Goal: Communication & Community: Answer question/provide support

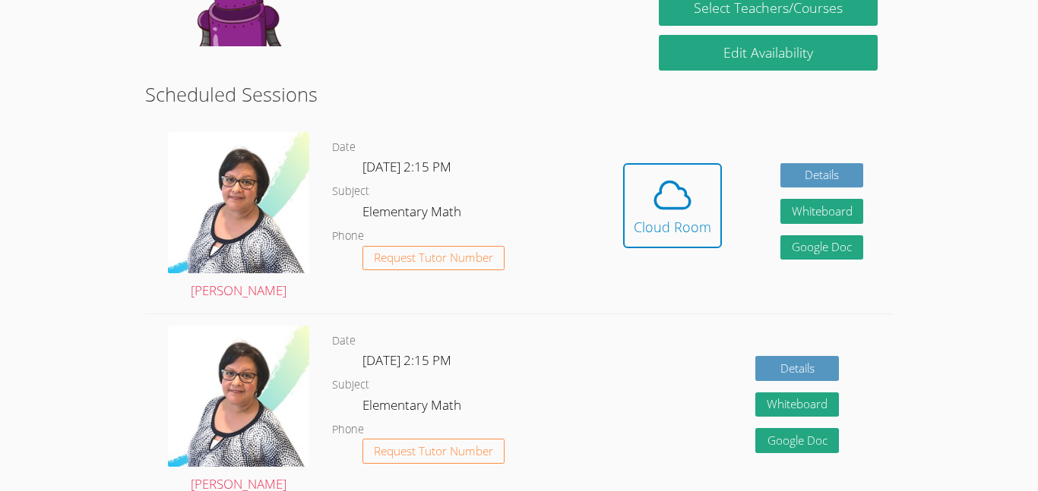
scroll to position [353, 0]
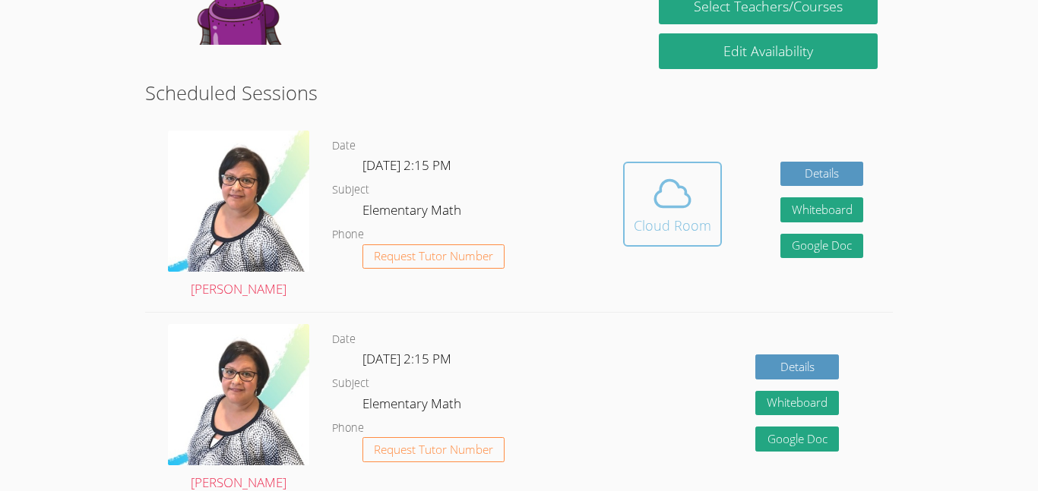
click at [651, 199] on icon at bounding box center [672, 193] width 43 height 43
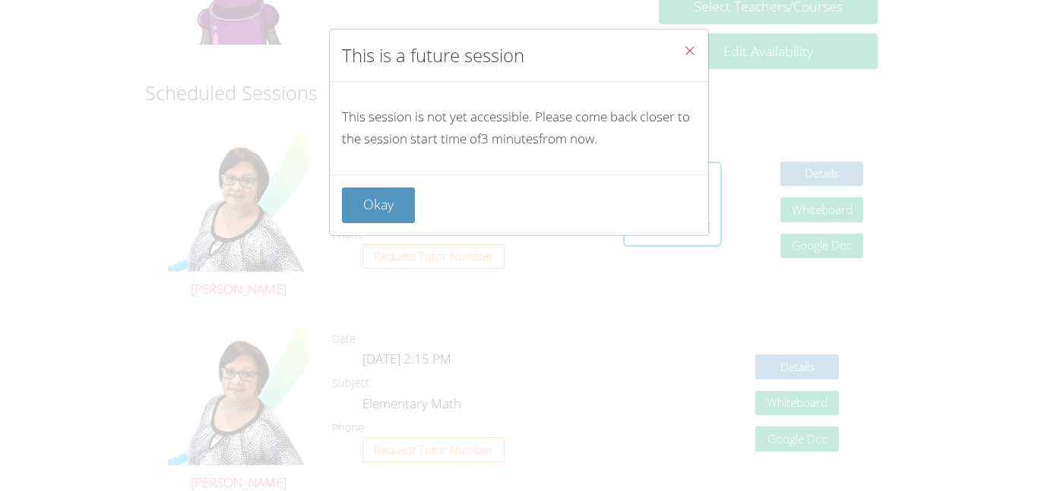
click at [696, 65] on button "Close" at bounding box center [689, 53] width 37 height 46
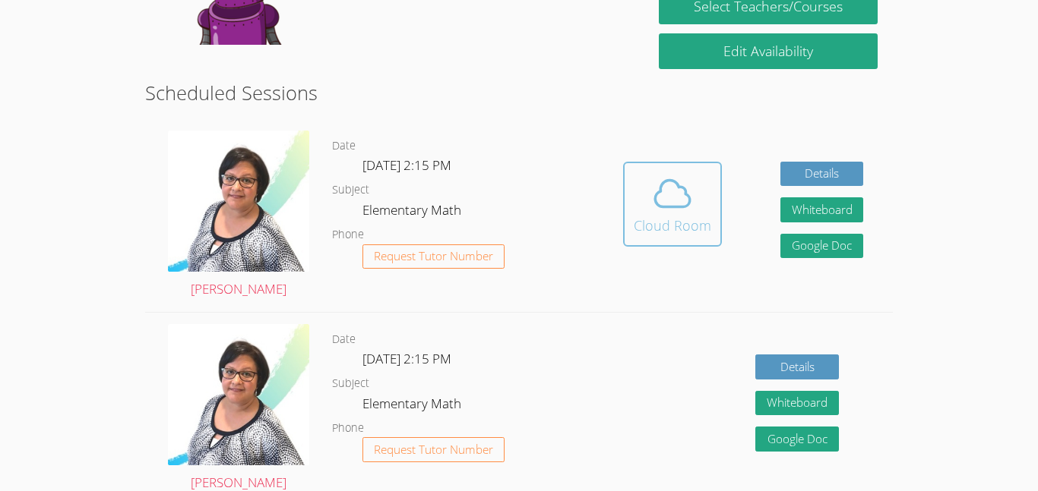
click at [656, 194] on icon at bounding box center [672, 193] width 35 height 27
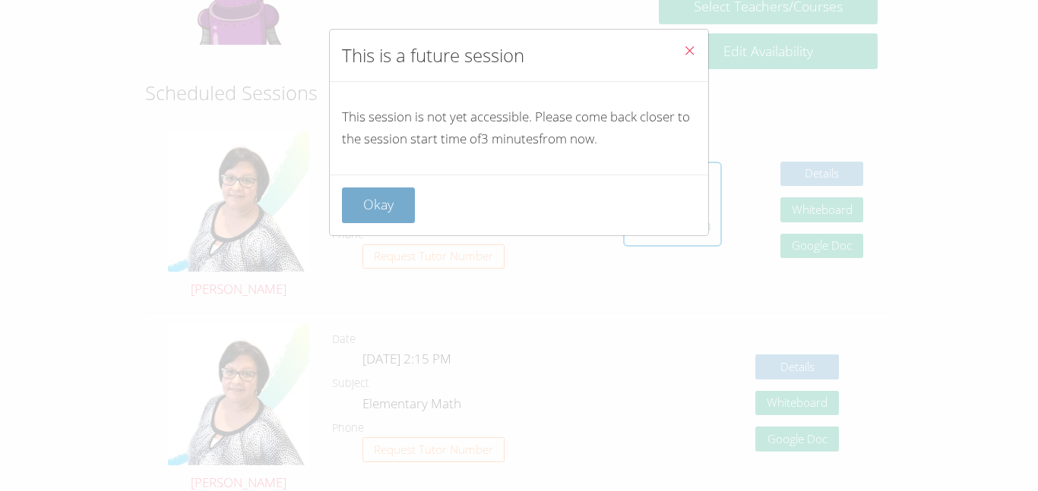
click at [395, 190] on button "Okay" at bounding box center [378, 206] width 73 height 36
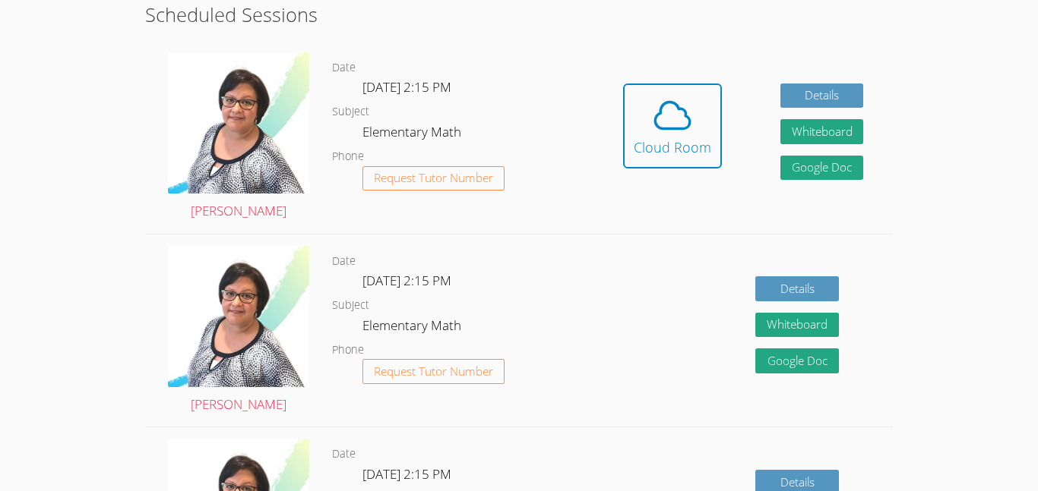
scroll to position [432, 0]
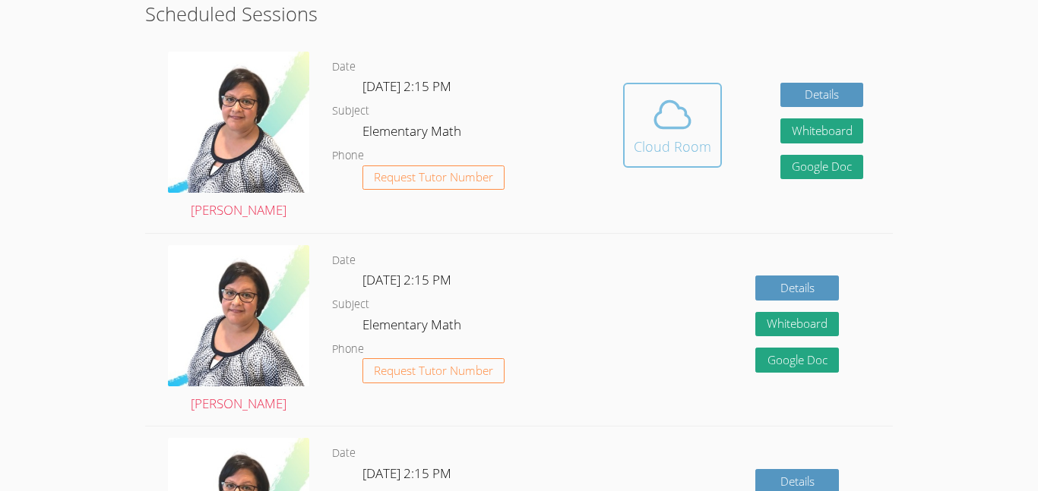
click at [645, 164] on button "Cloud Room" at bounding box center [672, 125] width 99 height 85
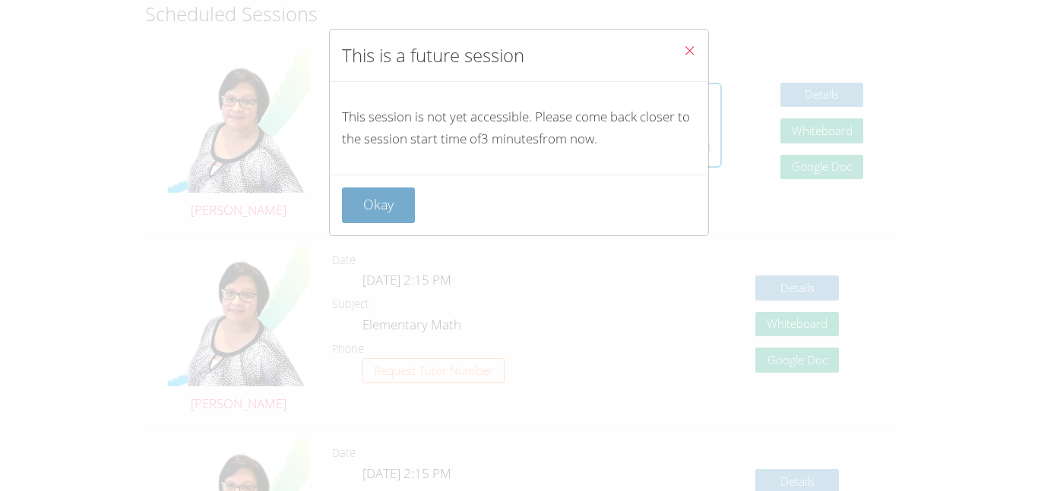
click at [401, 201] on button "Okay" at bounding box center [378, 206] width 73 height 36
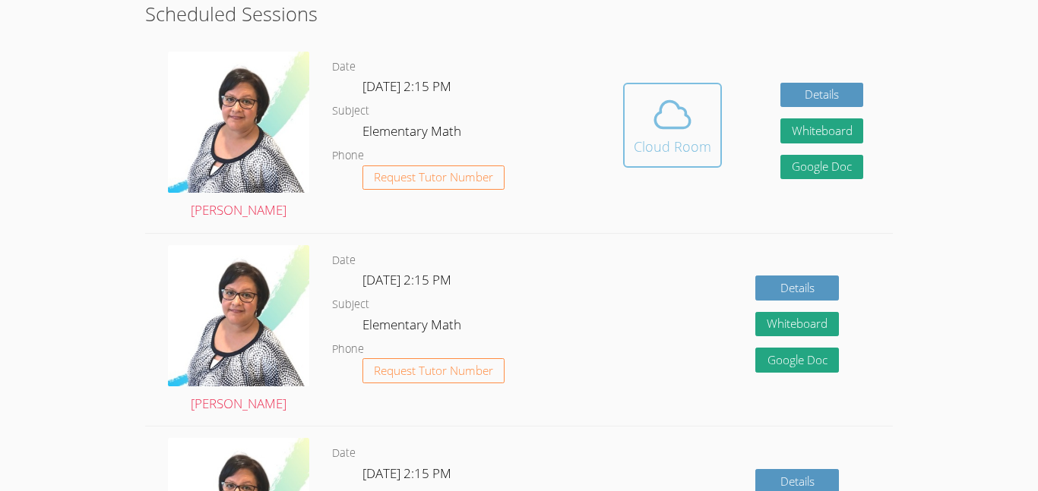
click at [652, 145] on div "Cloud Room" at bounding box center [671, 146] width 77 height 21
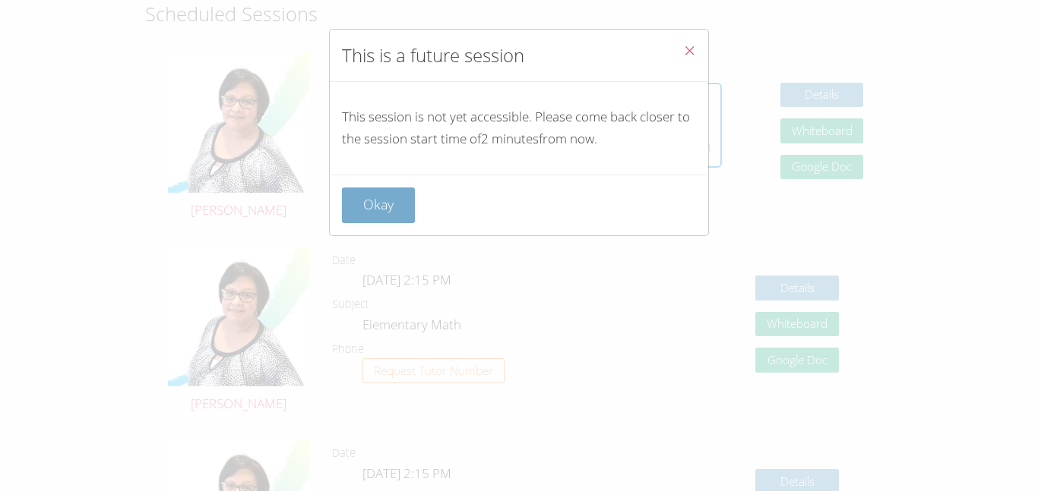
click at [395, 216] on button "Okay" at bounding box center [378, 206] width 73 height 36
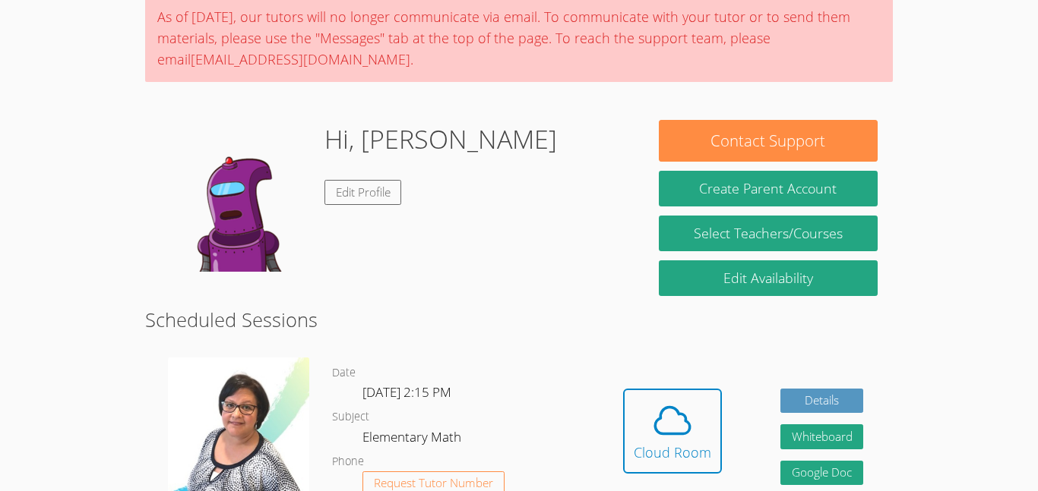
scroll to position [128, 0]
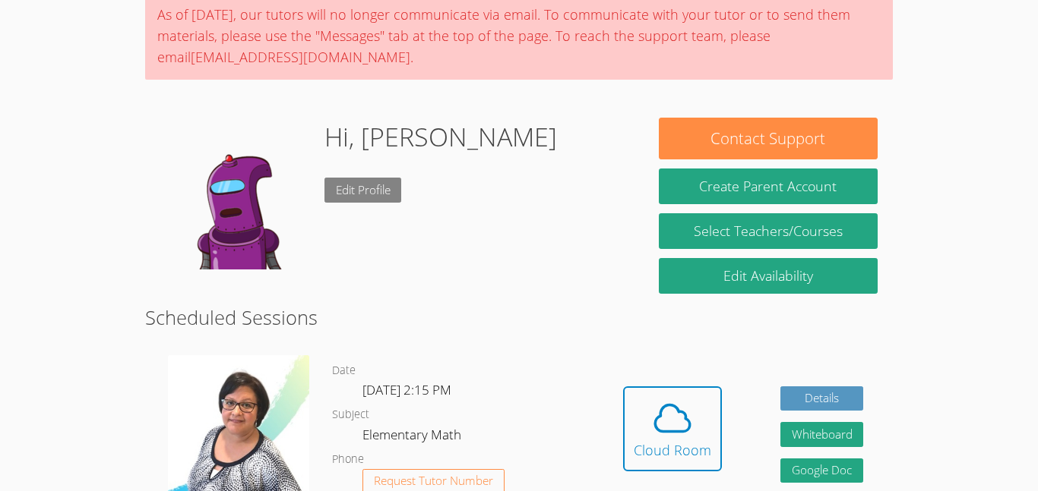
click at [354, 199] on link "Edit Profile" at bounding box center [362, 190] width 77 height 25
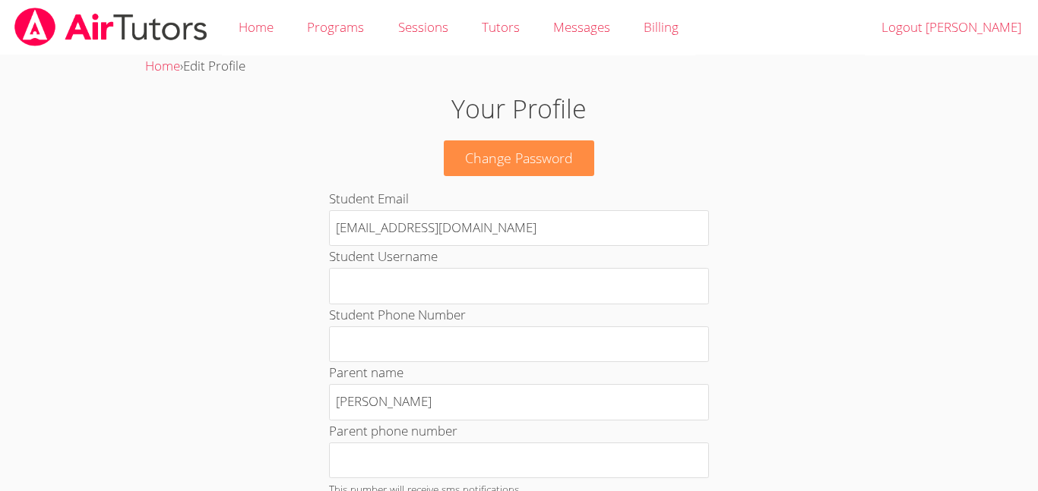
click at [230, 58] on span "Edit Profile" at bounding box center [214, 65] width 62 height 17
click at [169, 64] on link "Home" at bounding box center [162, 65] width 35 height 17
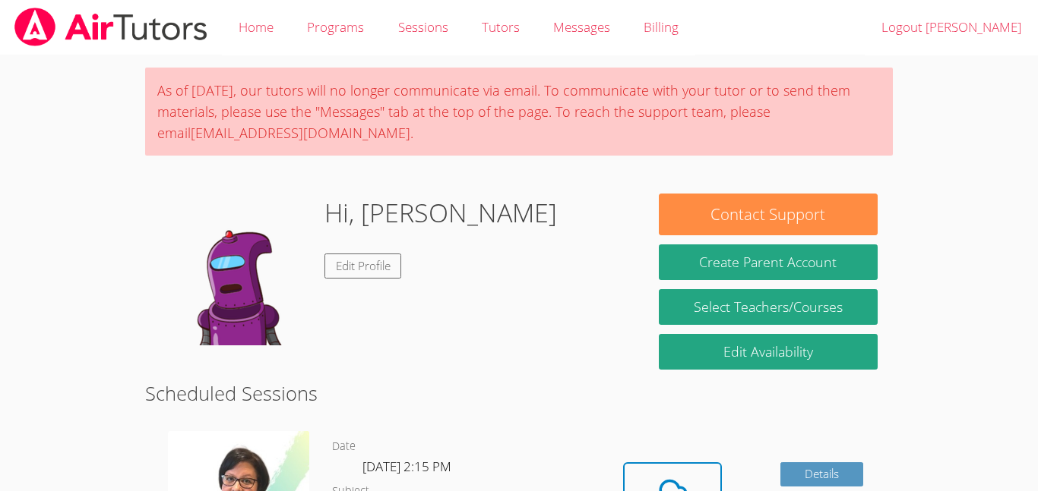
click at [235, 343] on img at bounding box center [236, 270] width 152 height 152
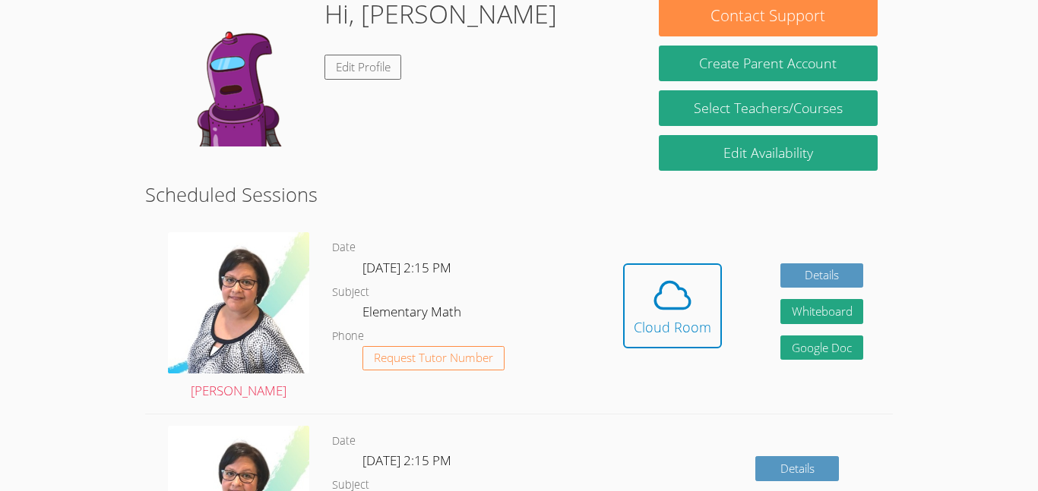
scroll to position [200, 0]
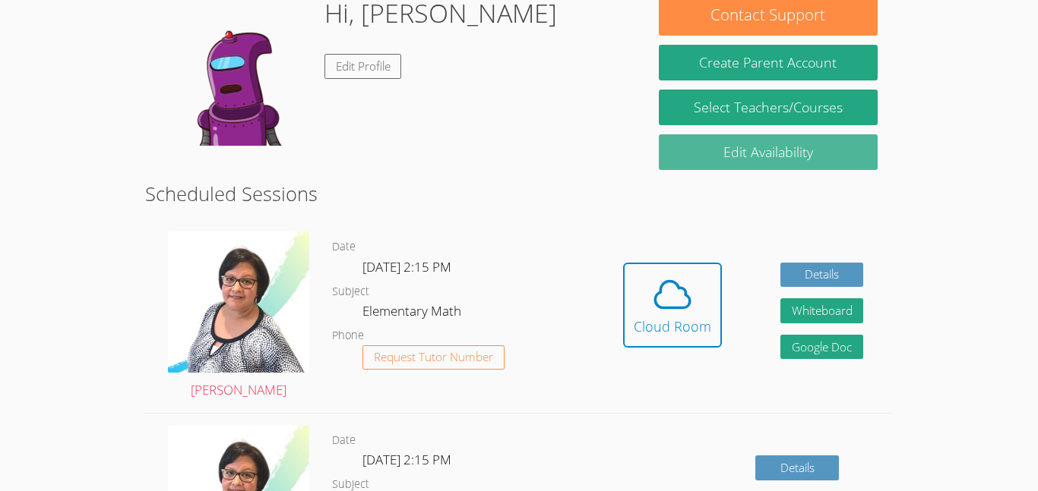
click at [715, 143] on link "Edit Availability" at bounding box center [768, 152] width 219 height 36
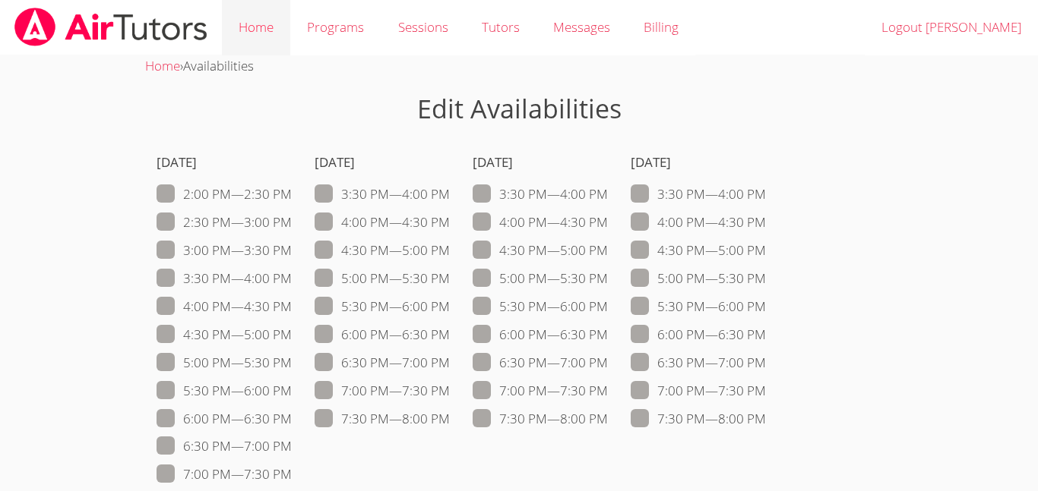
click at [244, 24] on link "Home" at bounding box center [256, 27] width 68 height 55
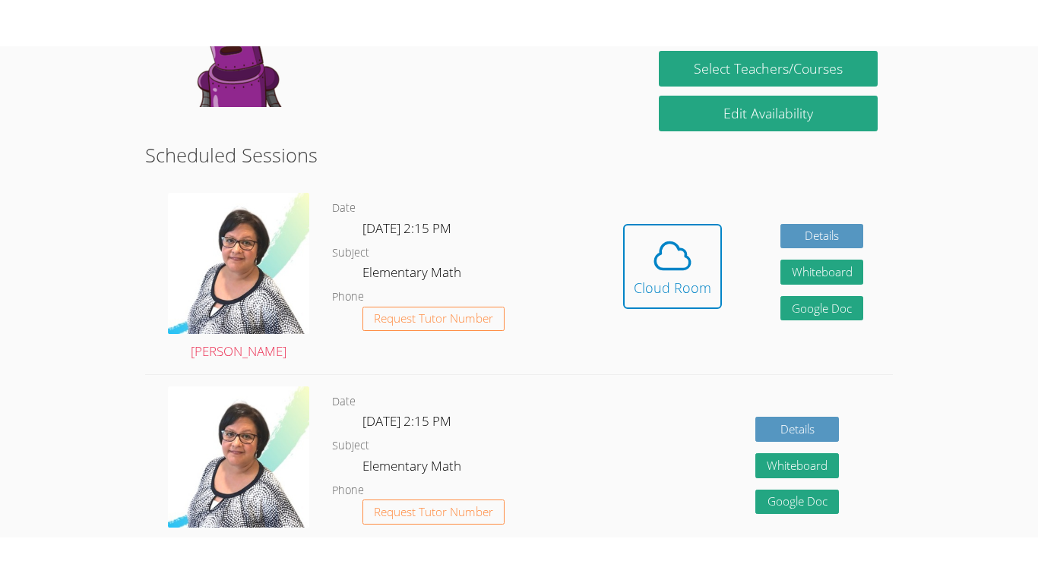
scroll to position [290, 0]
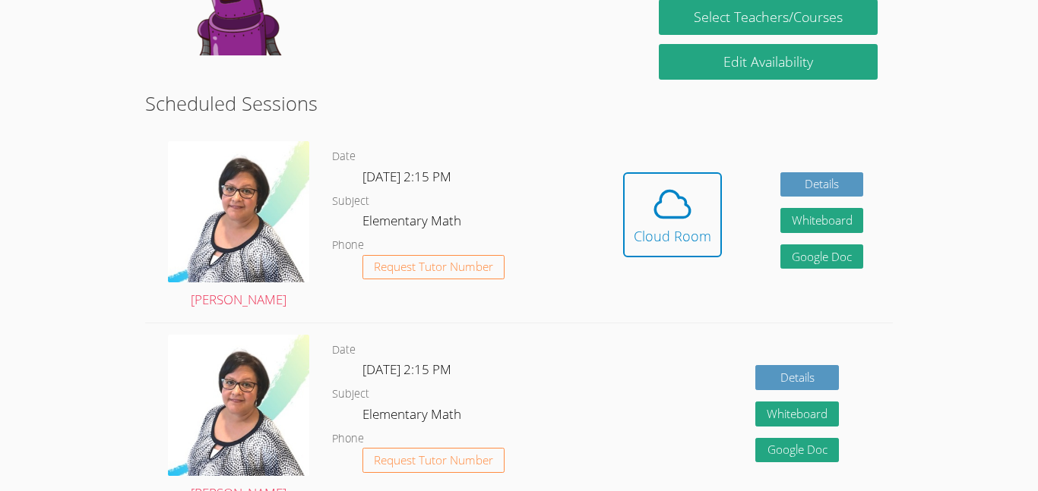
click at [624, 156] on div "Hidden Cloud Room Details Whiteboard Hidden Google Doc" at bounding box center [742, 226] width 299 height 193
click at [688, 212] on icon at bounding box center [672, 204] width 35 height 27
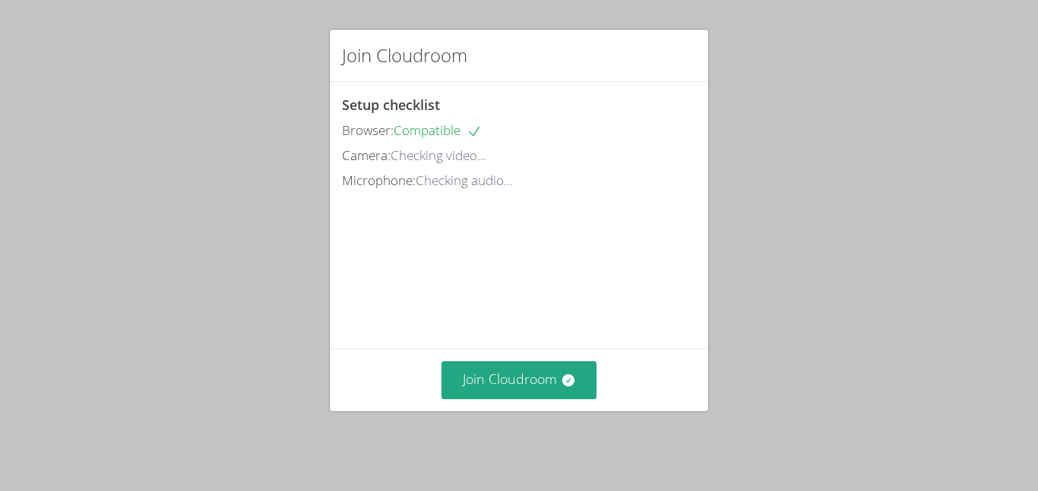
click at [649, 382] on div "Join Cloudroom" at bounding box center [519, 380] width 354 height 37
drag, startPoint x: 414, startPoint y: 130, endPoint x: 478, endPoint y: 134, distance: 63.9
click at [478, 134] on span "Compatible" at bounding box center [437, 130] width 88 height 17
click at [217, 160] on div "Join Cloudroom Setup checklist Browser: Compatible Camera: Ready to go! Microph…" at bounding box center [519, 245] width 1038 height 491
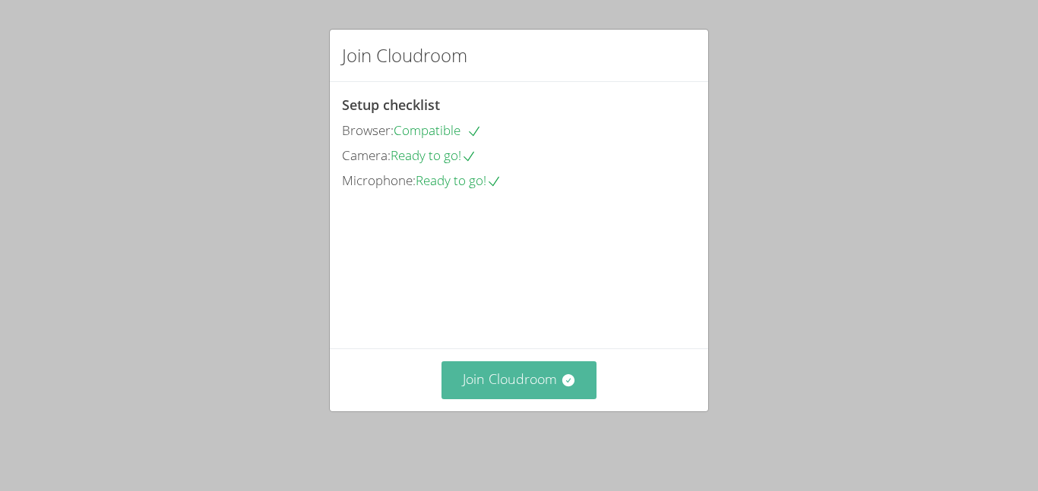
click at [497, 380] on button "Join Cloudroom" at bounding box center [519, 380] width 156 height 37
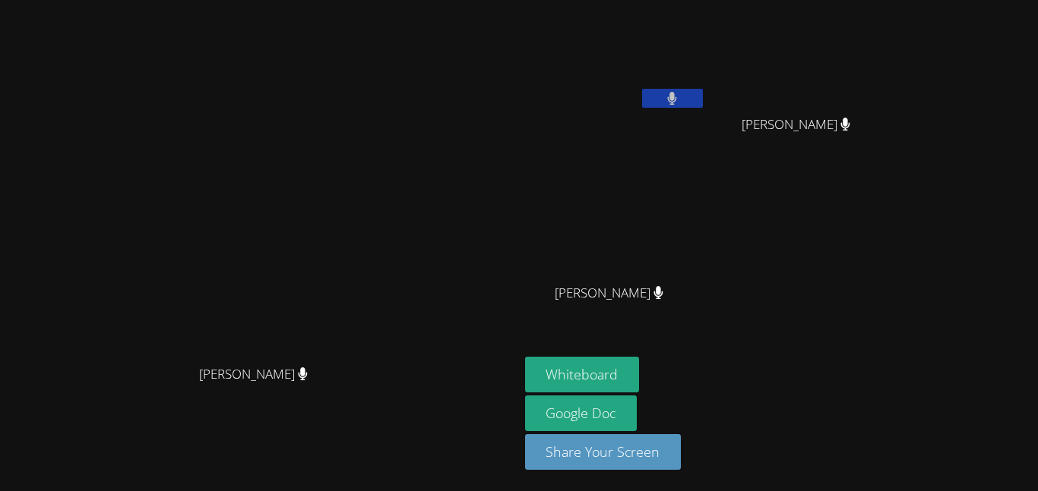
click at [703, 96] on button at bounding box center [672, 98] width 61 height 19
click at [373, 311] on video at bounding box center [259, 215] width 228 height 285
click at [680, 100] on icon at bounding box center [672, 98] width 16 height 13
click at [387, 476] on div "[PERSON_NAME] [PERSON_NAME]" at bounding box center [259, 245] width 507 height 479
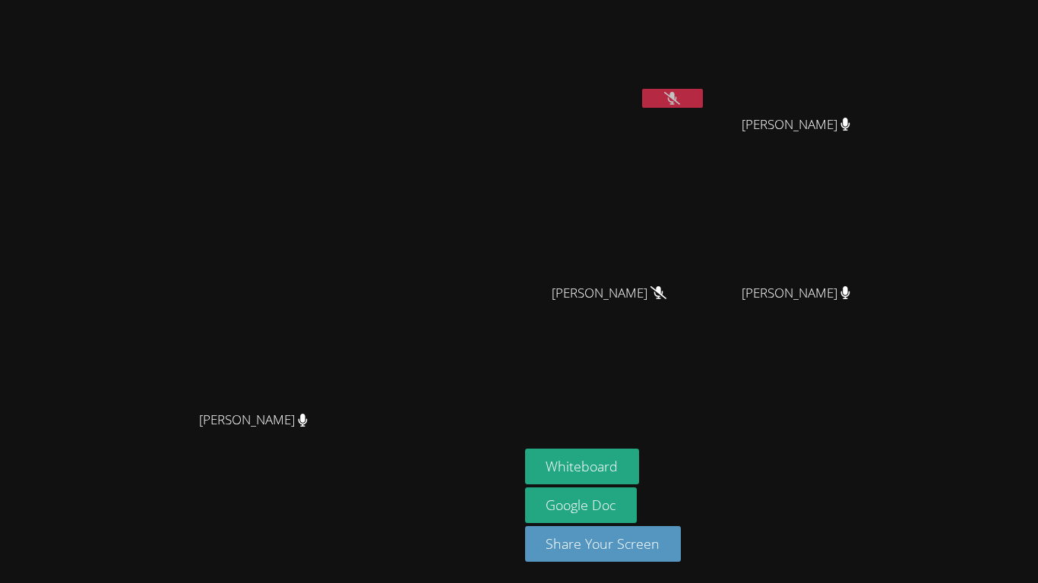
click at [703, 106] on button at bounding box center [672, 98] width 61 height 19
click at [680, 101] on icon at bounding box center [672, 98] width 16 height 13
click at [703, 101] on button at bounding box center [672, 98] width 61 height 19
click at [680, 101] on icon at bounding box center [672, 98] width 16 height 13
click at [703, 101] on button at bounding box center [672, 98] width 61 height 19
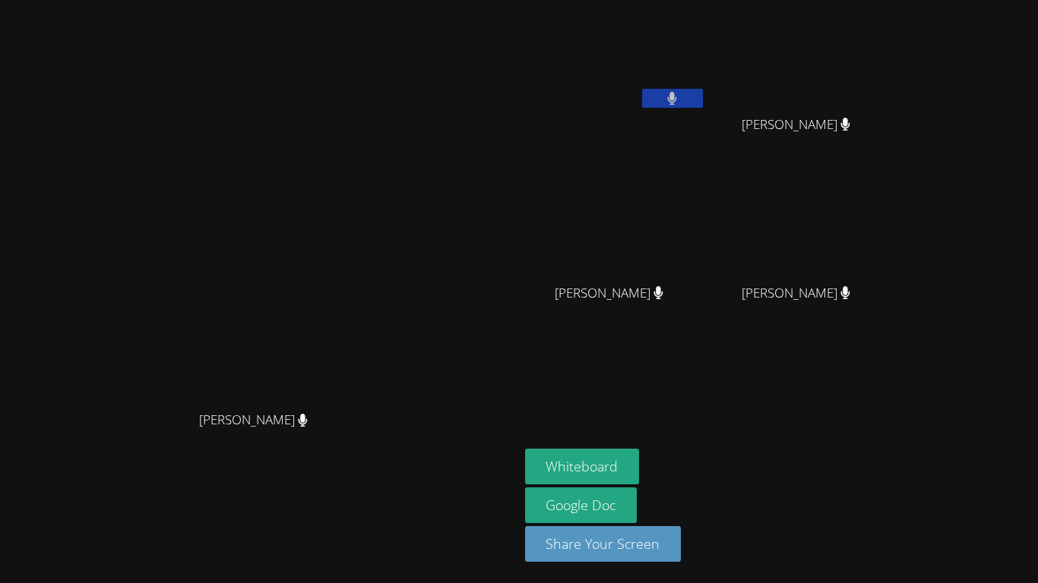
click at [728, 374] on aside "[PERSON_NAME] [PERSON_NAME] [PERSON_NAME] [PERSON_NAME] [PERSON_NAME] [PERSON_N…" at bounding box center [709, 291] width 380 height 583
click at [122, 491] on div "[PERSON_NAME] [PERSON_NAME]" at bounding box center [259, 291] width 507 height 571
click at [640, 479] on button "Whiteboard" at bounding box center [582, 467] width 115 height 36
click at [680, 100] on icon at bounding box center [672, 98] width 16 height 13
click at [703, 94] on button at bounding box center [672, 98] width 61 height 19
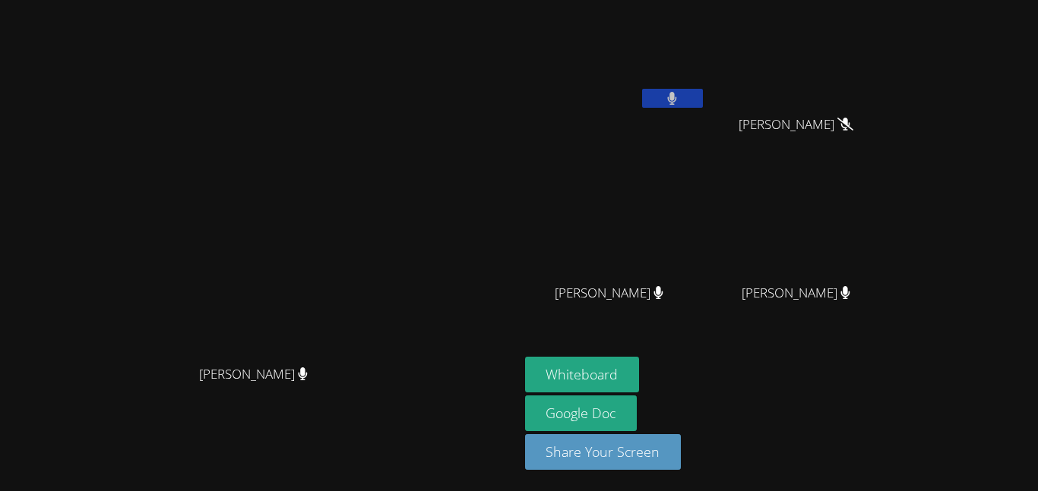
click at [703, 89] on button at bounding box center [672, 98] width 61 height 19
click at [680, 92] on icon at bounding box center [672, 98] width 16 height 13
click at [677, 92] on icon at bounding box center [672, 98] width 10 height 13
click at [703, 90] on button at bounding box center [672, 98] width 61 height 19
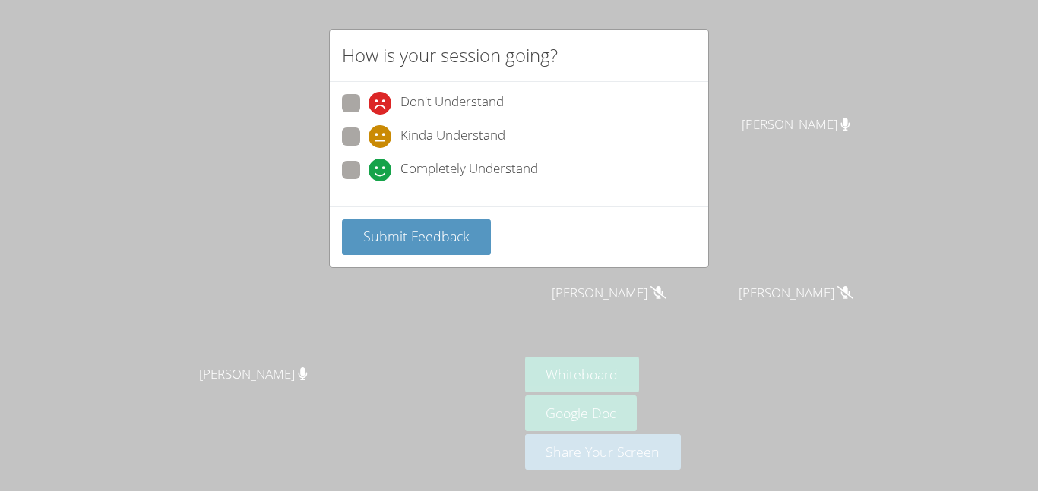
click at [368, 182] on span at bounding box center [368, 182] width 0 height 0
click at [368, 166] on input "Completely Understand" at bounding box center [374, 167] width 13 height 13
radio input "true"
click at [381, 216] on div "Submit Feedback" at bounding box center [519, 237] width 378 height 61
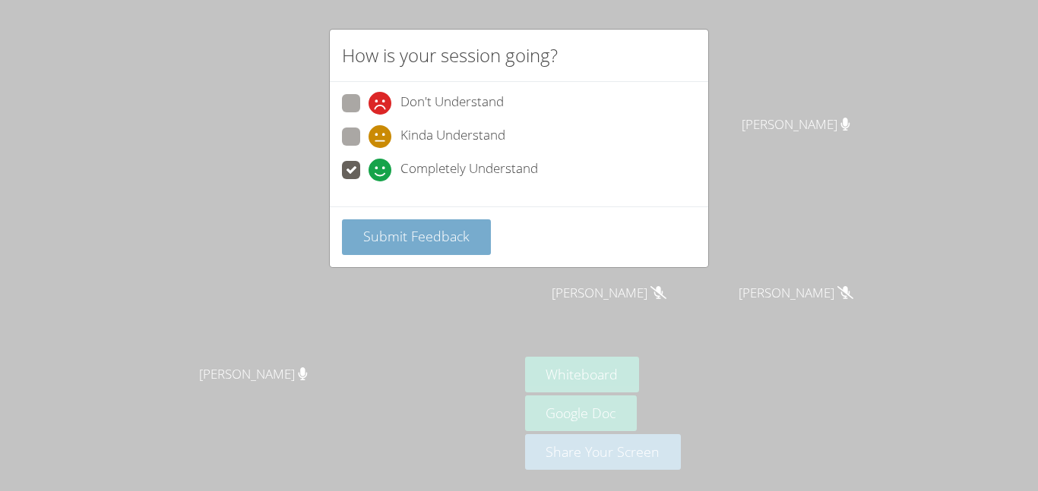
click at [395, 247] on button "Submit Feedback" at bounding box center [416, 238] width 149 height 36
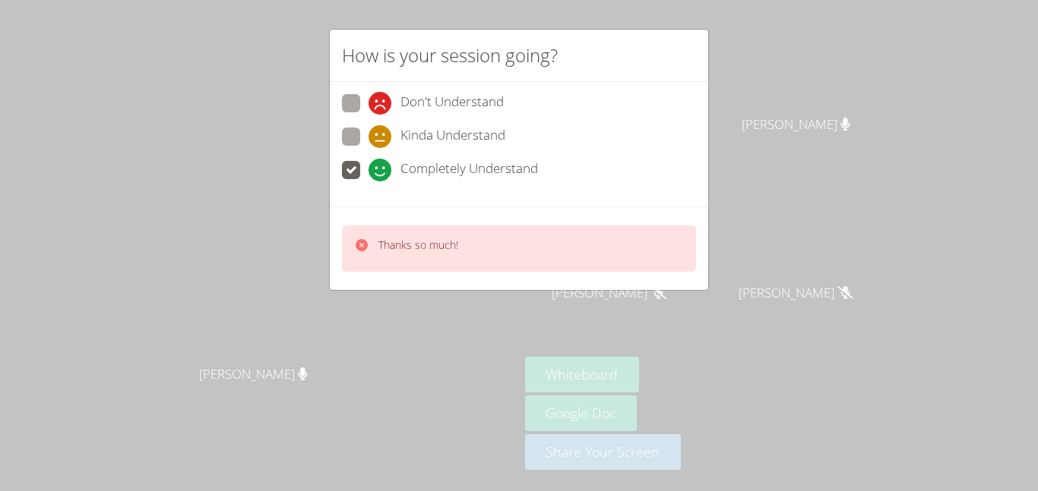
click at [280, 114] on div "How is your session going? Don't Understand Kinda Understand Completely Underst…" at bounding box center [519, 245] width 1038 height 491
